Goal: Information Seeking & Learning: Learn about a topic

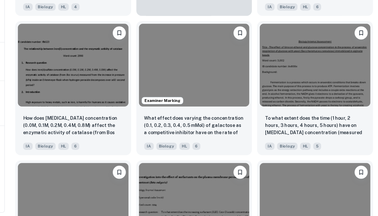
scroll to position [1011, 0]
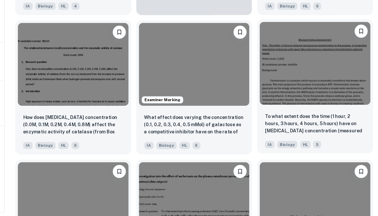
click at [283, 74] on img at bounding box center [326, 96] width 87 height 65
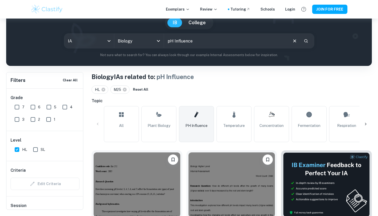
scroll to position [53, 0]
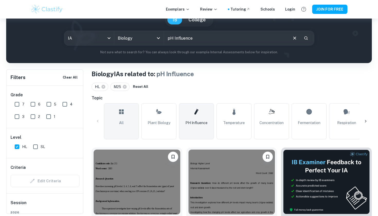
click at [121, 123] on span "All" at bounding box center [121, 123] width 5 height 6
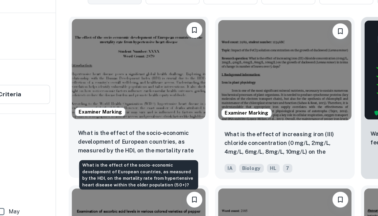
scroll to position [121, 0]
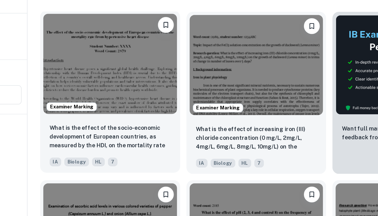
click at [94, 80] on img at bounding box center [137, 112] width 87 height 65
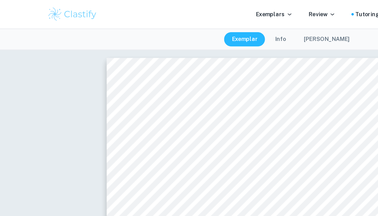
click at [154, 13] on div "Exemplars Review Tutoring Schools Login JOIN FOR FREE" at bounding box center [188, 9] width 329 height 10
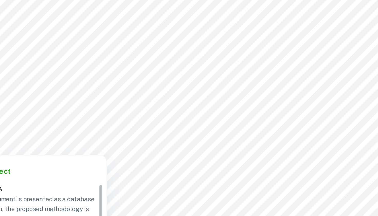
scroll to position [1411, 0]
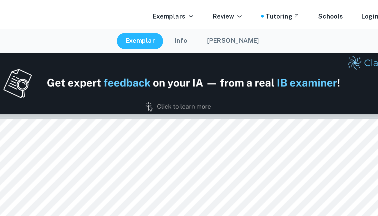
type input "1"
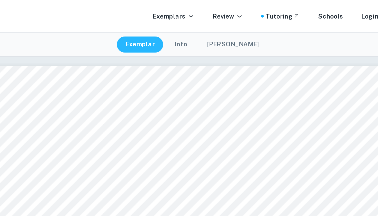
scroll to position [0, 0]
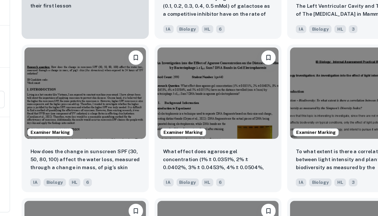
scroll to position [434, 0]
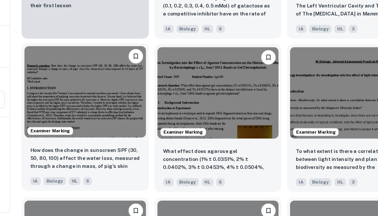
click at [94, 95] on img at bounding box center [137, 127] width 87 height 65
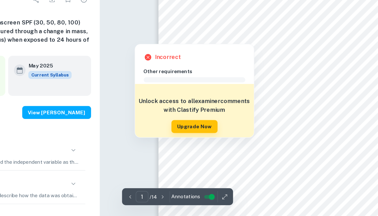
scroll to position [19, 0]
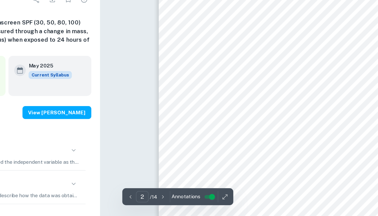
scroll to position [217, 0]
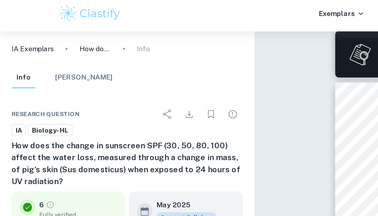
type input "1"
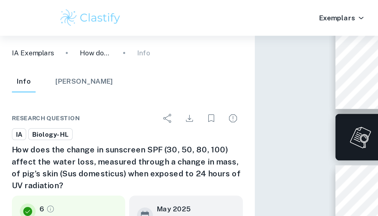
scroll to position [145, 0]
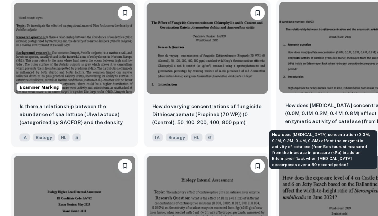
scroll to position [577, 0]
